Goal: Information Seeking & Learning: Check status

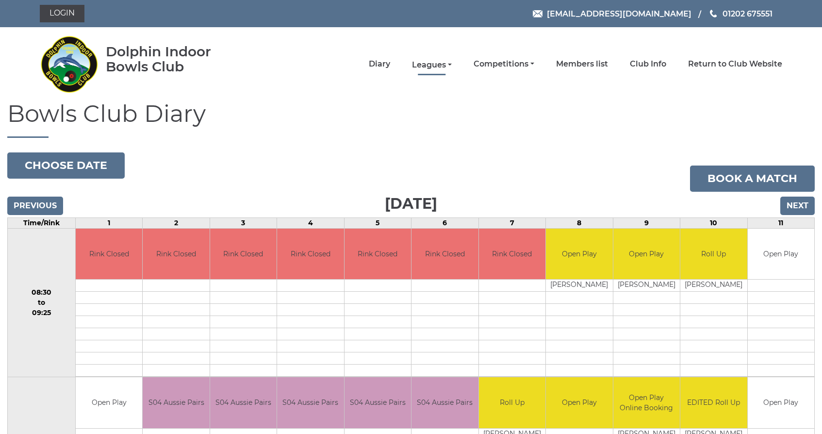
click at [452, 64] on link "Leagues" at bounding box center [432, 65] width 40 height 11
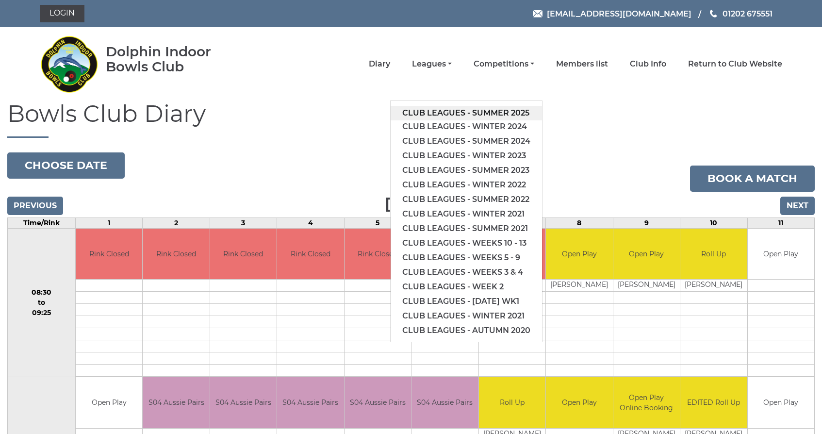
click at [469, 110] on link "Club leagues - Summer 2025" at bounding box center [466, 113] width 151 height 15
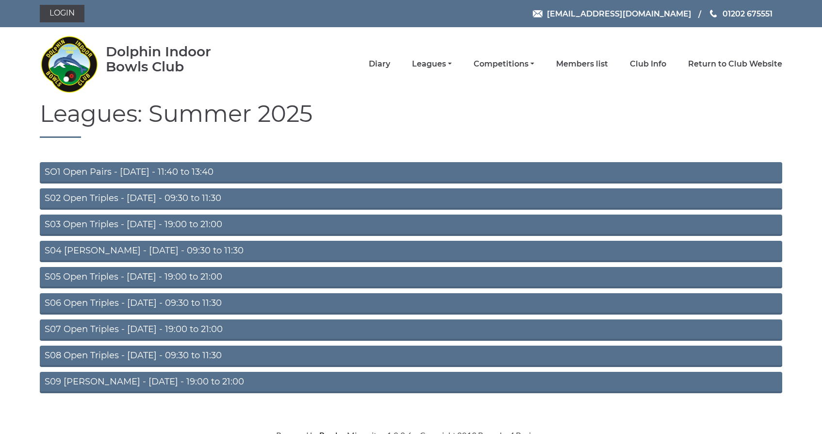
click at [143, 249] on link "S04 Aussie Pairs - Wednesday - 09:30 to 11:30" at bounding box center [411, 251] width 743 height 21
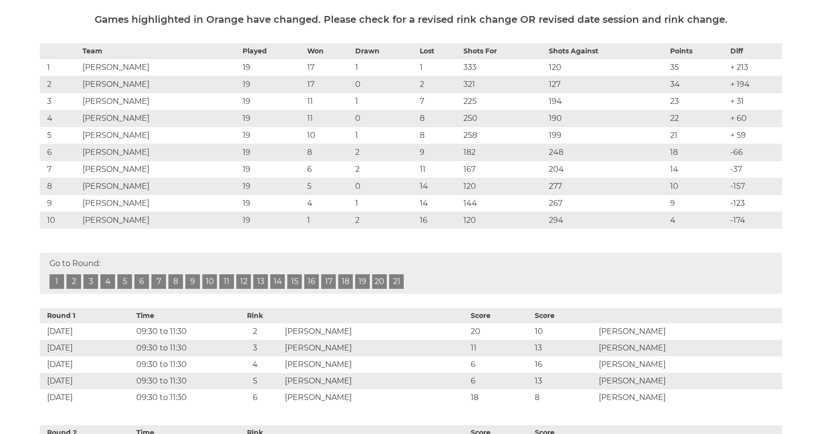
scroll to position [177, 0]
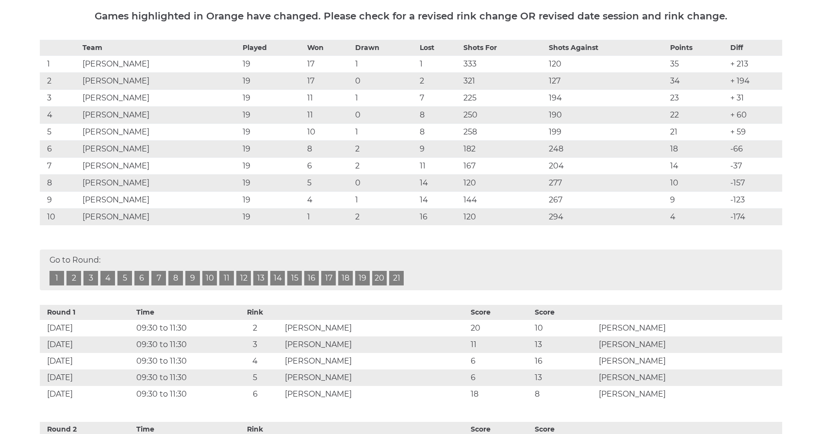
click at [363, 277] on link "19" at bounding box center [362, 278] width 15 height 15
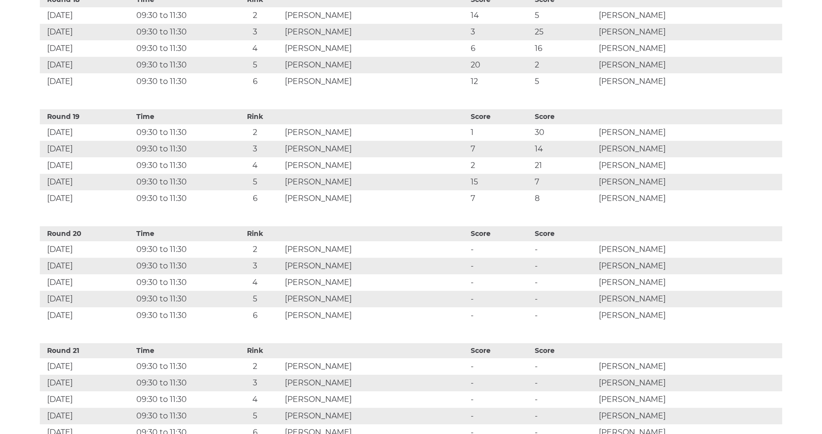
scroll to position [2476, 0]
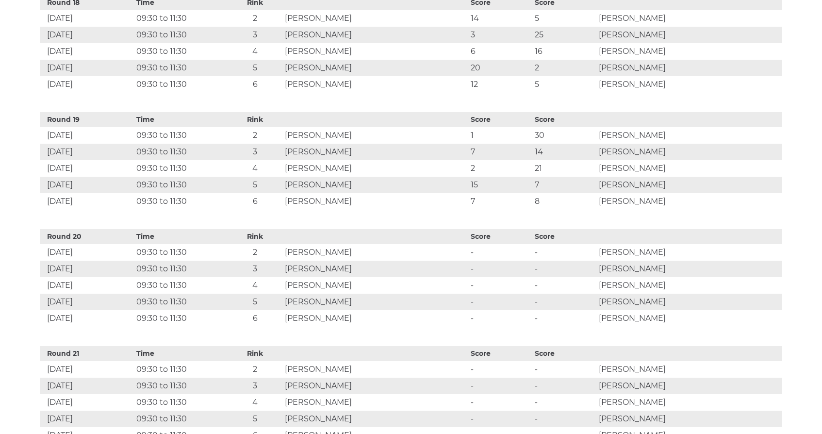
scroll to position [177, 0]
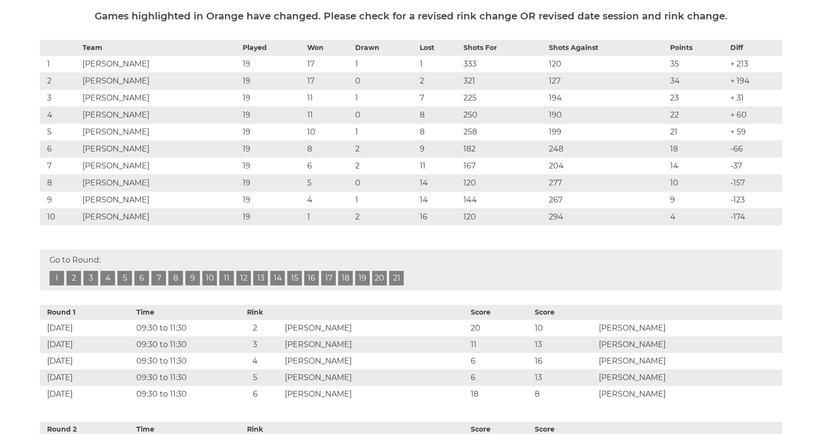
click at [361, 276] on link "19" at bounding box center [362, 278] width 15 height 15
